Goal: Navigation & Orientation: Understand site structure

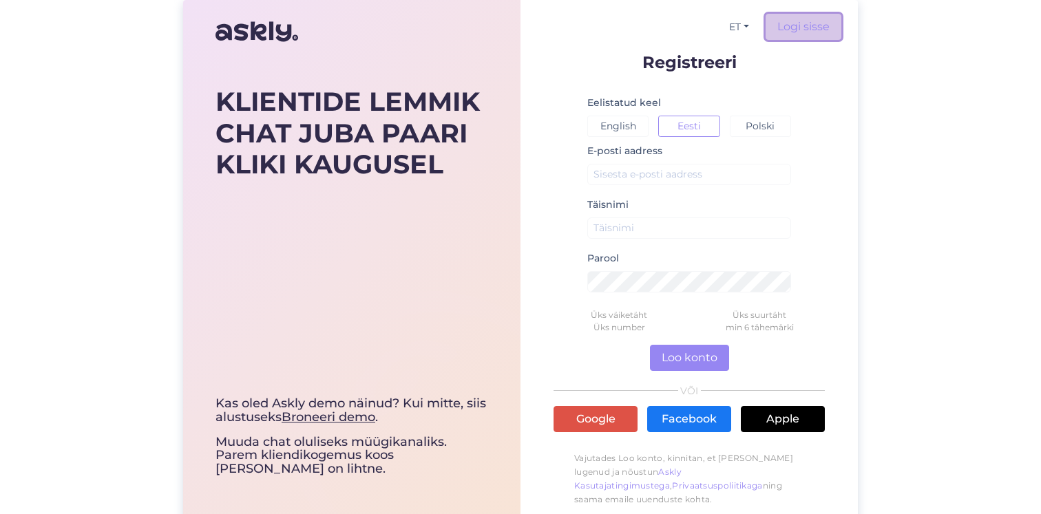
click at [797, 25] on link "Logi sisse" at bounding box center [803, 27] width 76 height 26
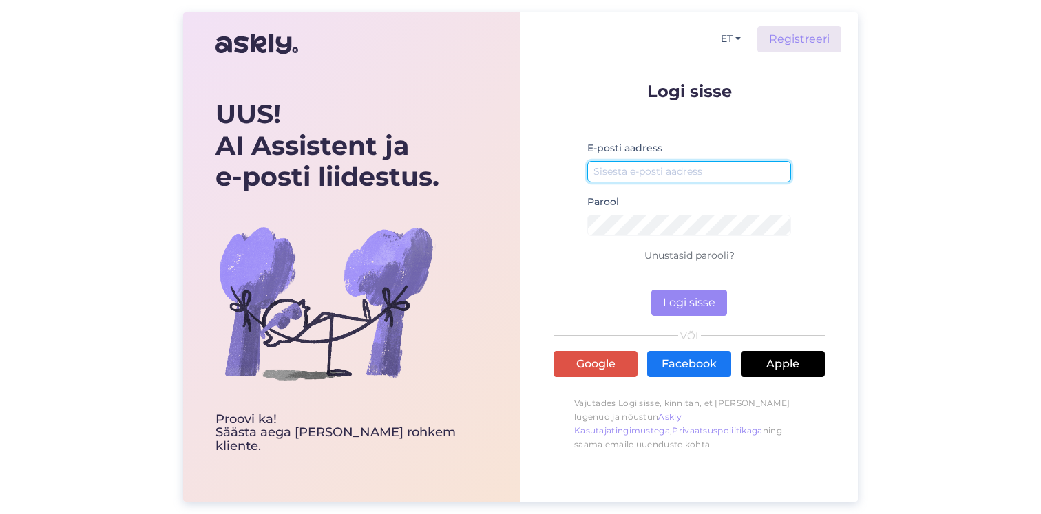
click at [649, 166] on input "email" at bounding box center [689, 171] width 204 height 21
paste input "[EMAIL_ADDRESS][DOMAIN_NAME]"
type input "[EMAIL_ADDRESS][DOMAIN_NAME]"
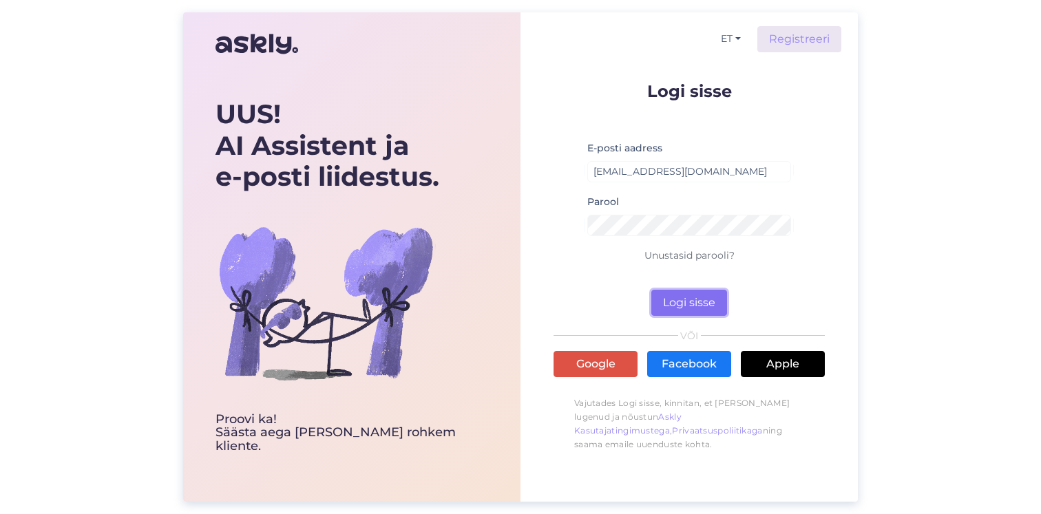
click at [677, 303] on button "Logi sisse" at bounding box center [689, 303] width 76 height 26
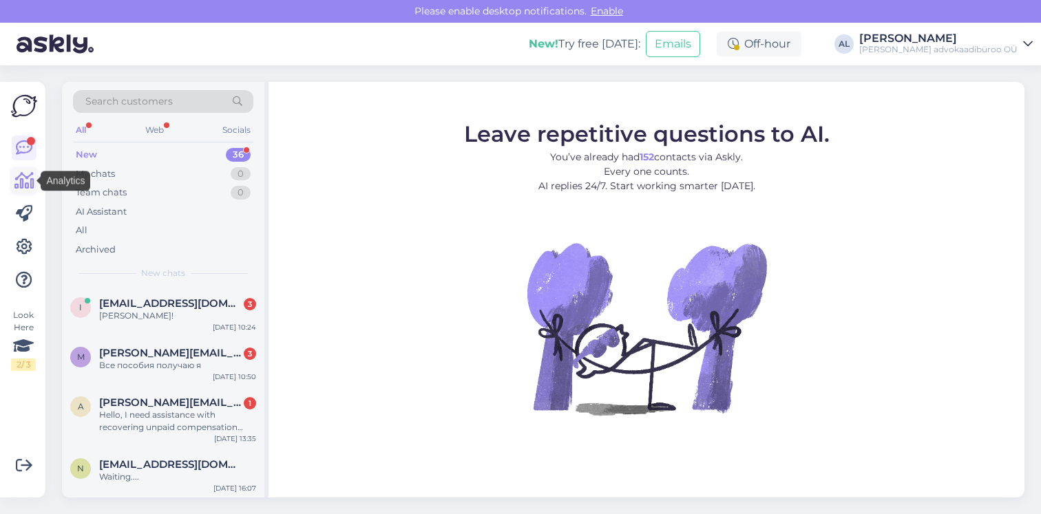
click at [27, 173] on icon at bounding box center [24, 181] width 20 height 17
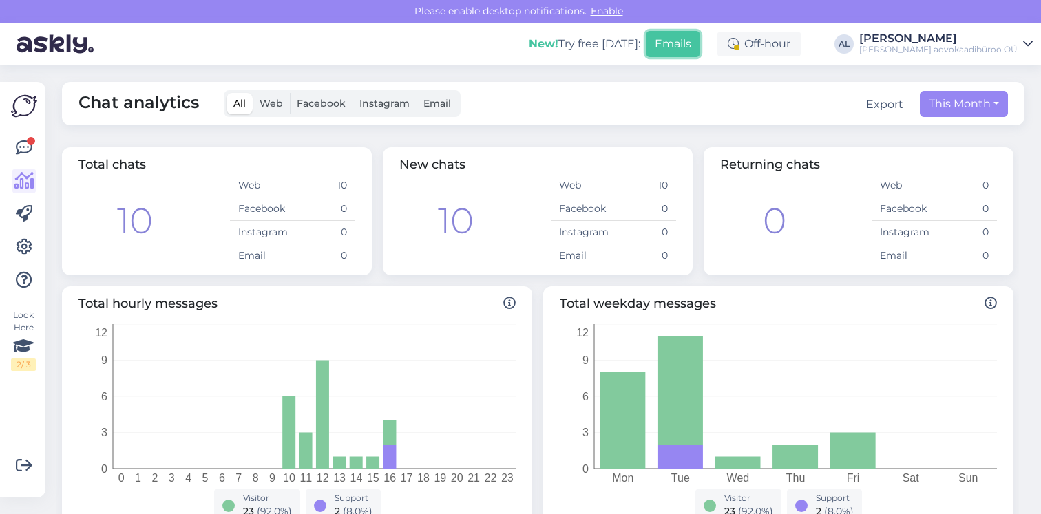
click at [673, 44] on button "Emails" at bounding box center [673, 44] width 54 height 26
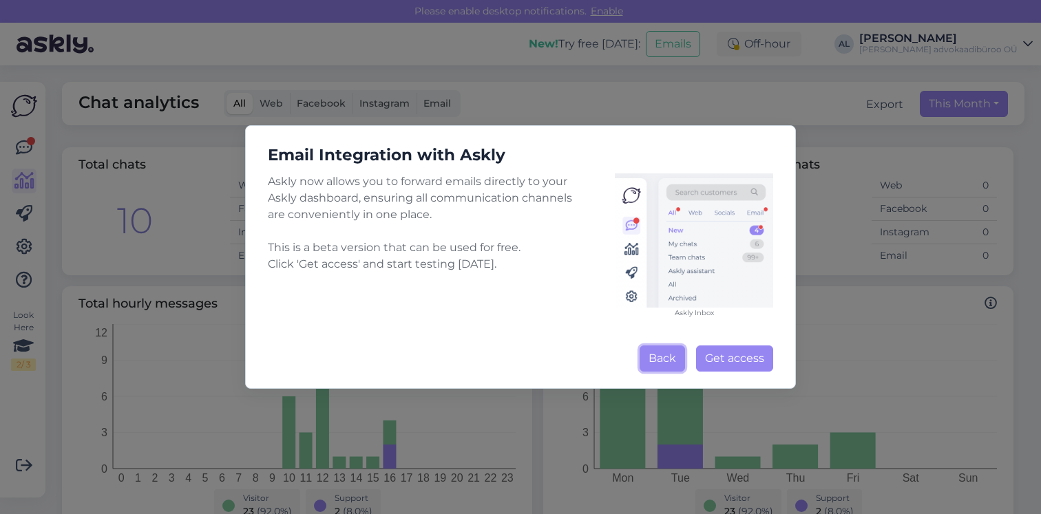
click at [652, 363] on button "Back" at bounding box center [661, 359] width 45 height 26
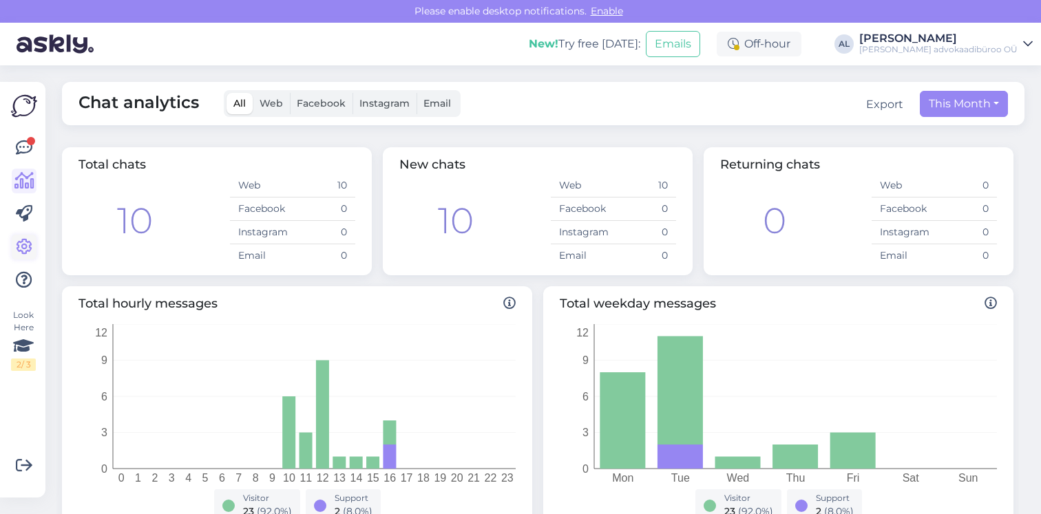
click at [25, 244] on icon at bounding box center [24, 247] width 17 height 17
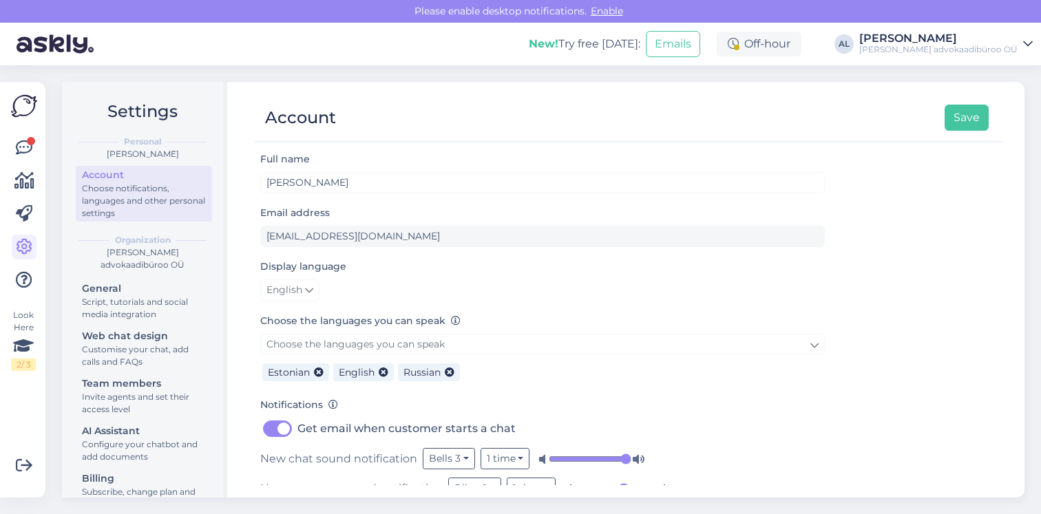
scroll to position [28, 0]
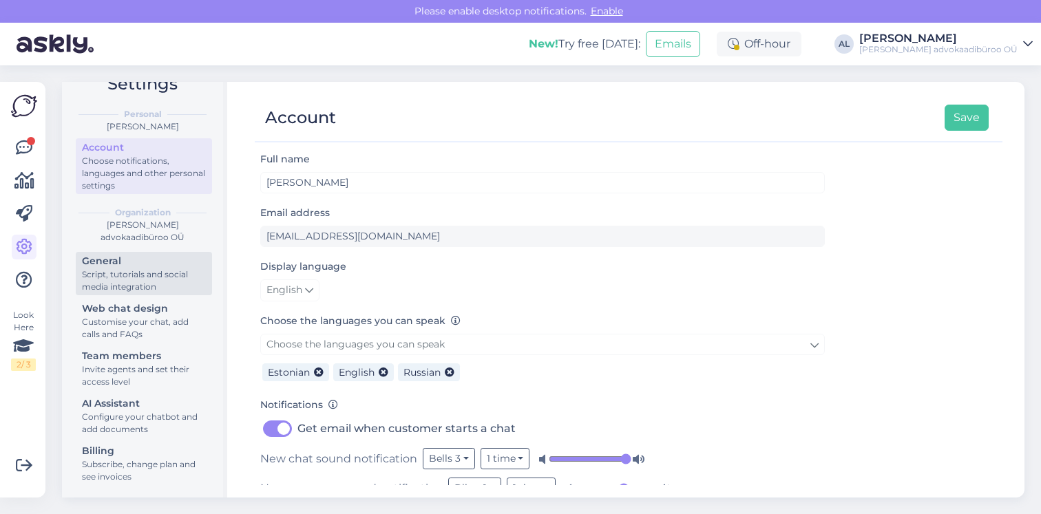
click at [156, 264] on div "General" at bounding box center [144, 261] width 124 height 14
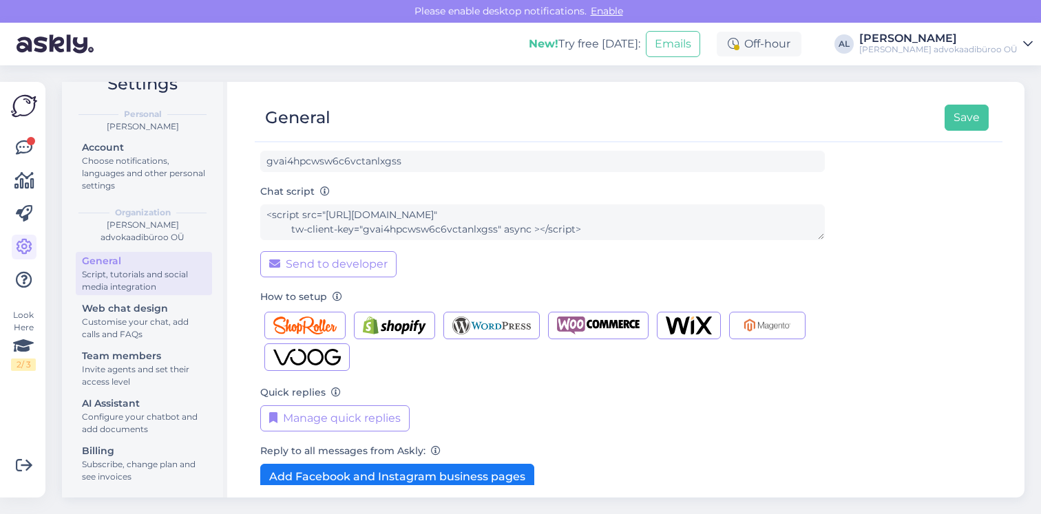
scroll to position [149, 0]
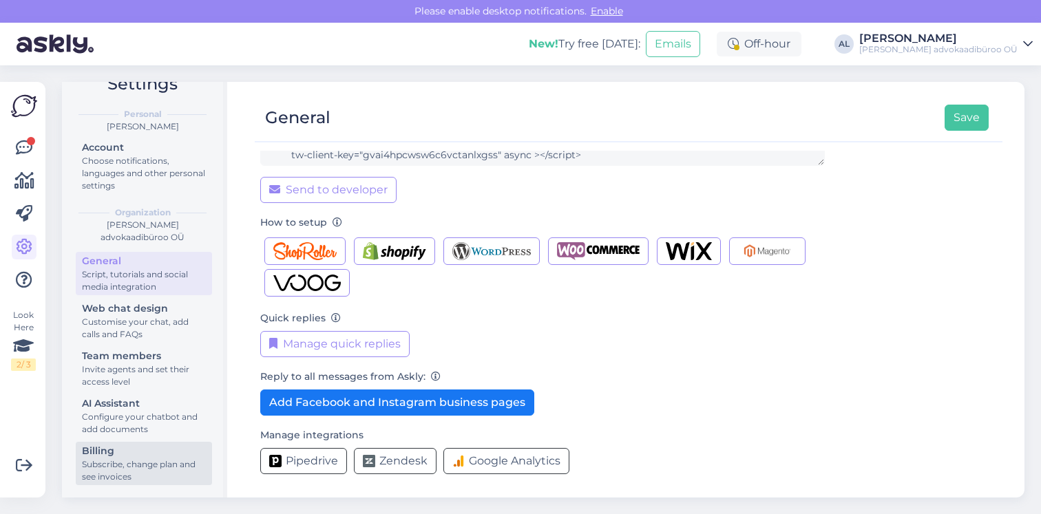
click at [136, 459] on div "Subscribe, change plan and see invoices" at bounding box center [144, 470] width 124 height 25
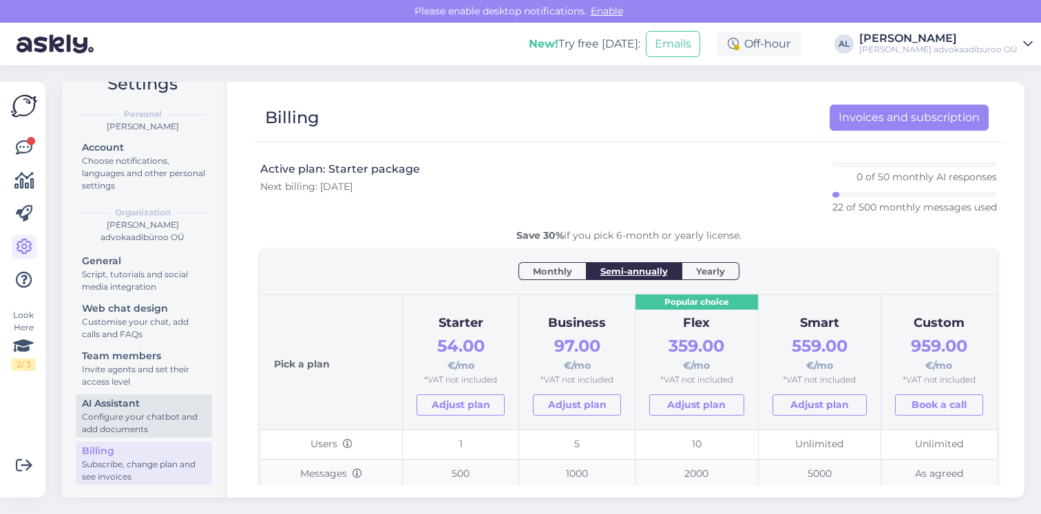
click at [135, 398] on div "AI Assistant" at bounding box center [144, 403] width 124 height 14
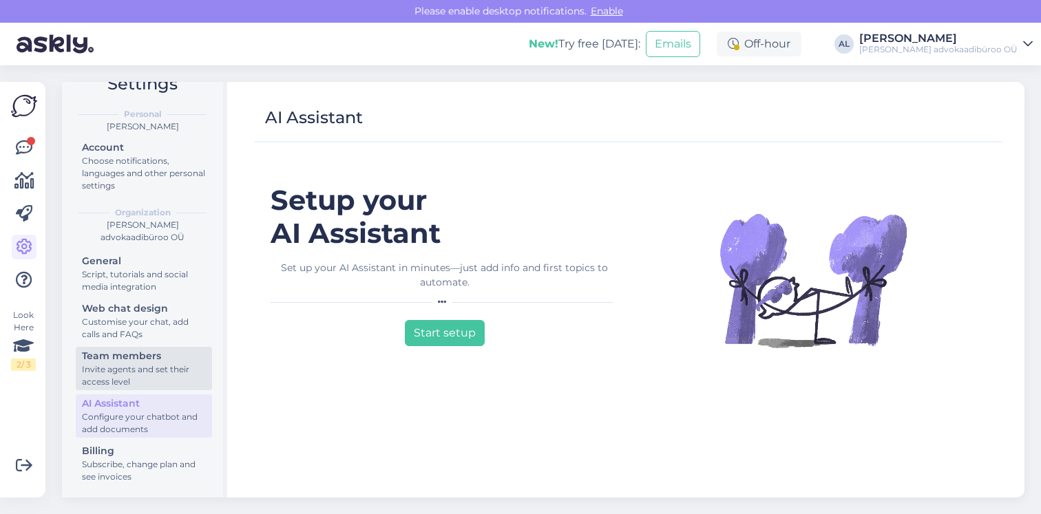
click at [136, 372] on div "Invite agents and set their access level" at bounding box center [144, 375] width 124 height 25
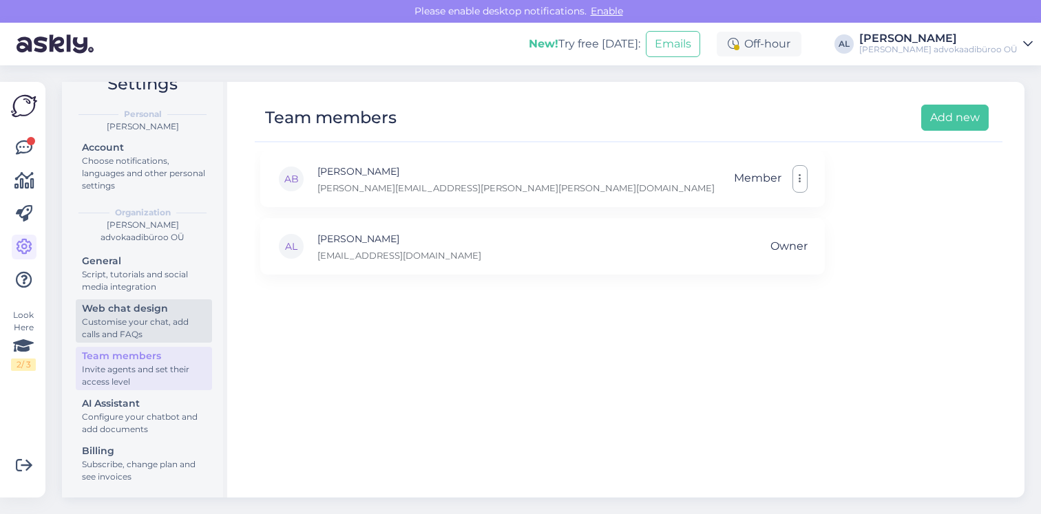
click at [145, 318] on div "Customise your chat, add calls and FAQs" at bounding box center [144, 328] width 124 height 25
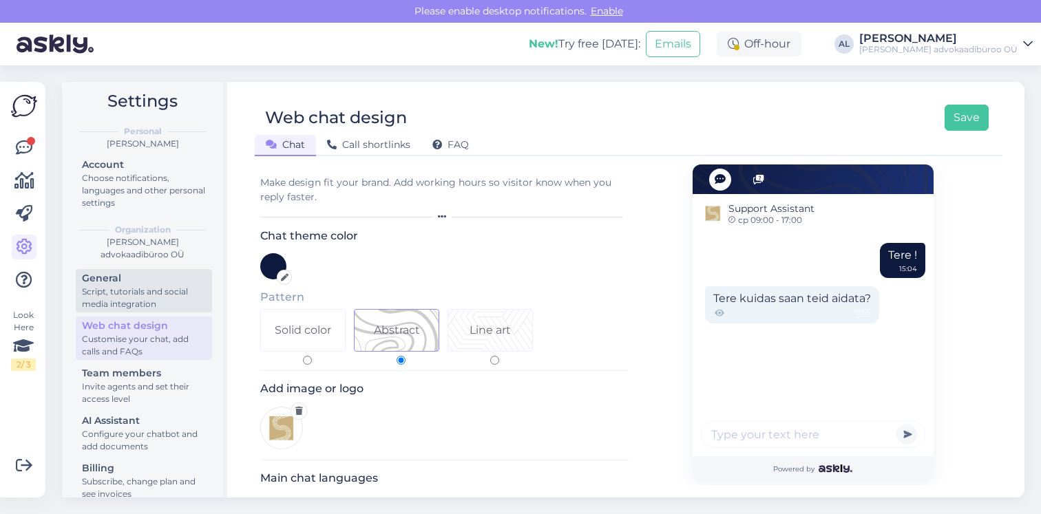
scroll to position [9, 0]
click at [21, 277] on icon at bounding box center [24, 280] width 17 height 17
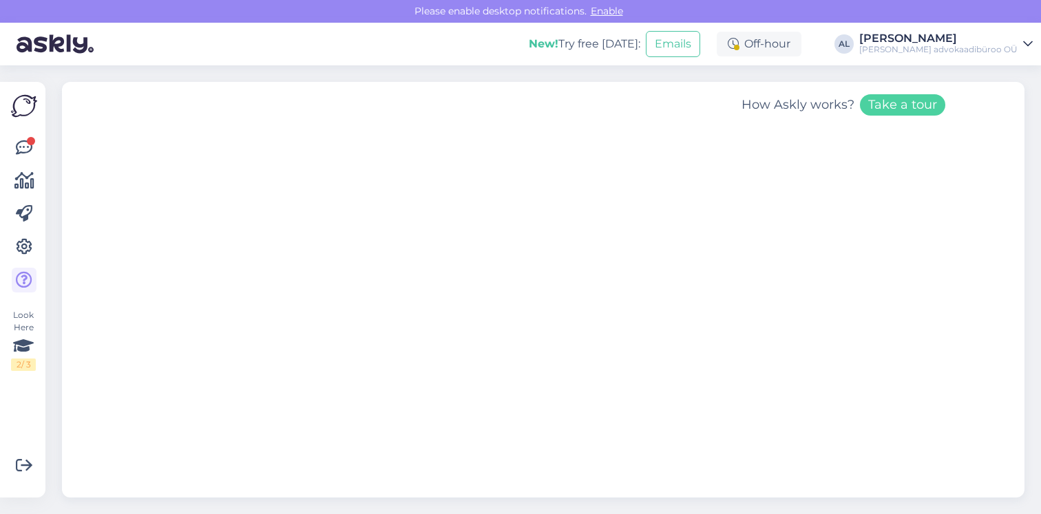
click at [24, 94] on img at bounding box center [24, 106] width 26 height 26
click at [24, 106] on img at bounding box center [24, 106] width 26 height 26
click at [34, 34] on img at bounding box center [55, 44] width 77 height 43
click at [46, 51] on img at bounding box center [55, 44] width 77 height 43
click at [52, 44] on img at bounding box center [55, 44] width 77 height 43
